Goal: Check status: Check status

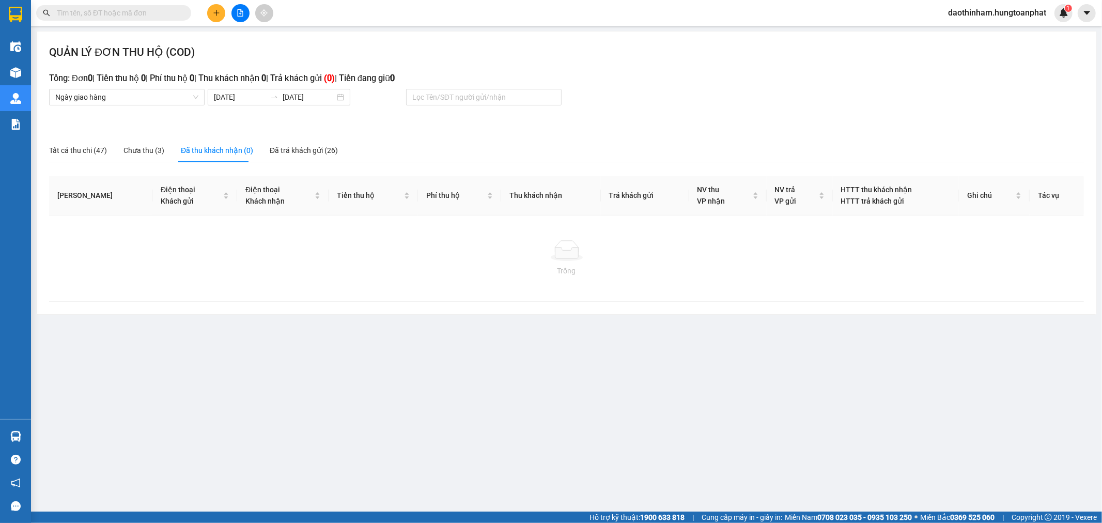
click at [126, 13] on input "text" at bounding box center [118, 12] width 122 height 11
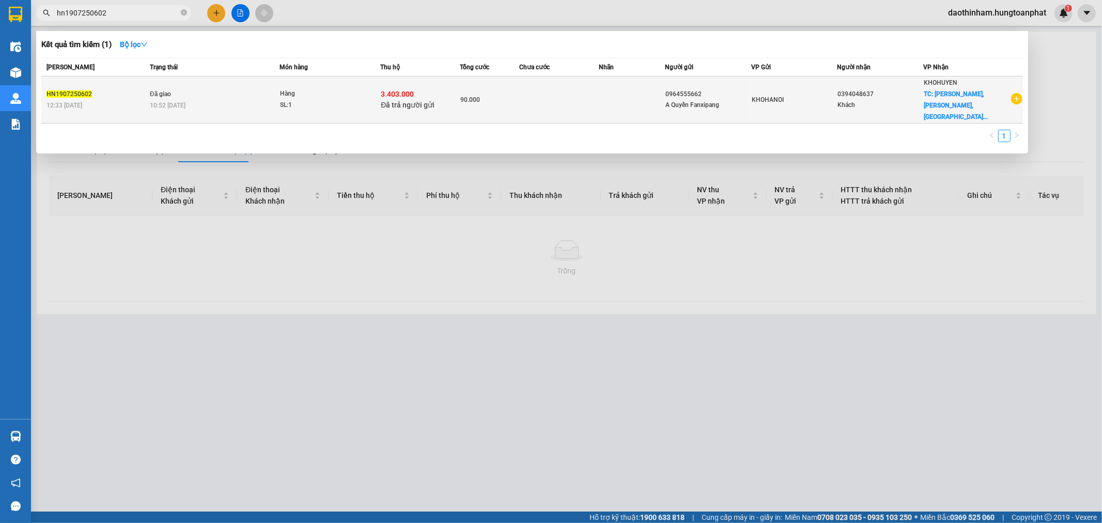
type input "hn1907250602"
click at [398, 101] on span "Đã trả người gửi" at bounding box center [408, 105] width 54 height 8
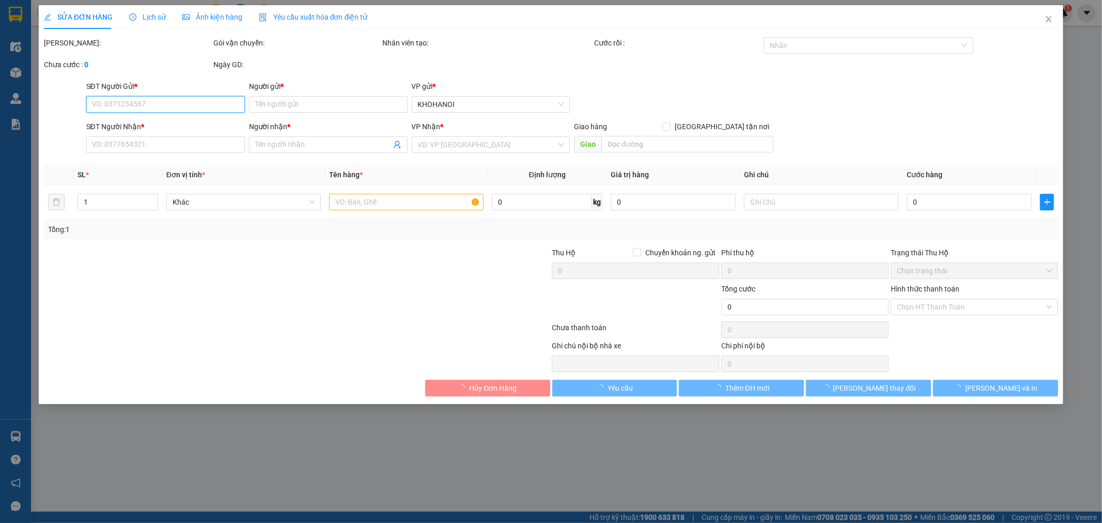
type input "0964555662"
type input "A Quyền Fanxipang"
type input "0394048637"
type input "Khách"
checkbox input "true"
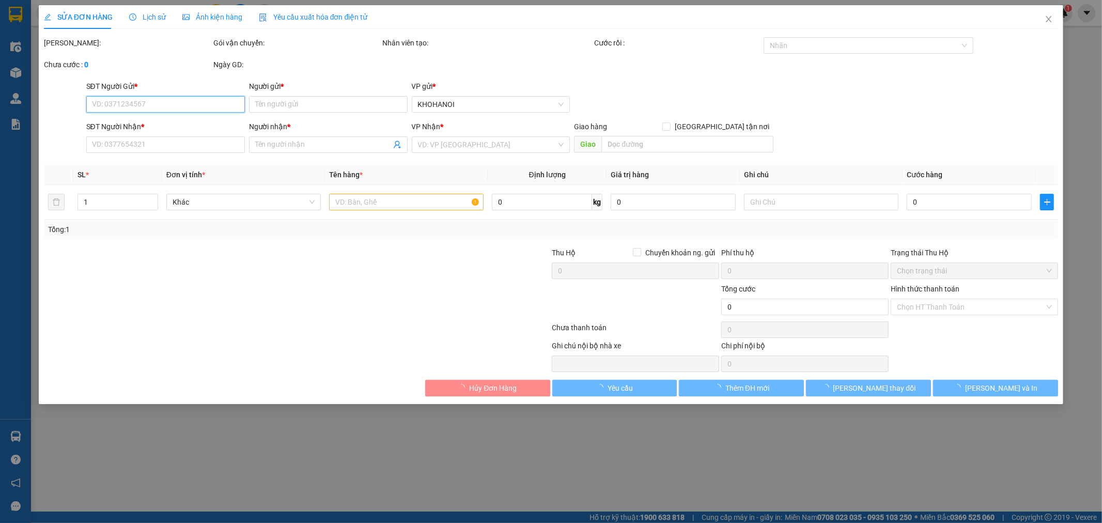
type input "[PERSON_NAME], Đô Lương, [GEOGRAPHIC_DATA]"
checkbox input "true"
type input "3.403.000"
type input "90.000"
